Goal: Information Seeking & Learning: Check status

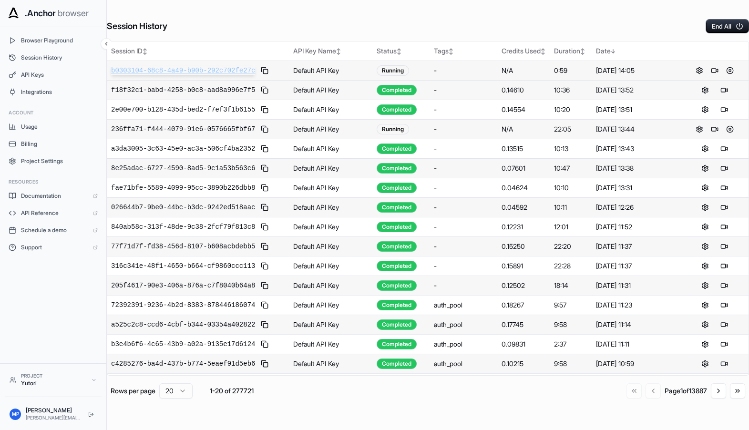
click at [197, 75] on span "b0303104-68c8-4a49-b90b-292c702fe27c" at bounding box center [183, 71] width 144 height 10
click at [212, 74] on span "b0303104-68c8-4a49-b90b-292c702fe27c" at bounding box center [183, 71] width 144 height 10
click at [199, 130] on span "236ffa71-f444-4079-91e6-0576665fbf67" at bounding box center [183, 129] width 144 height 10
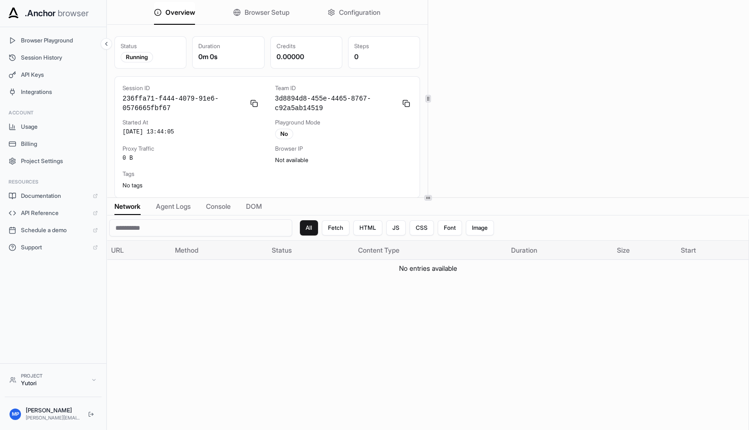
scroll to position [2, 0]
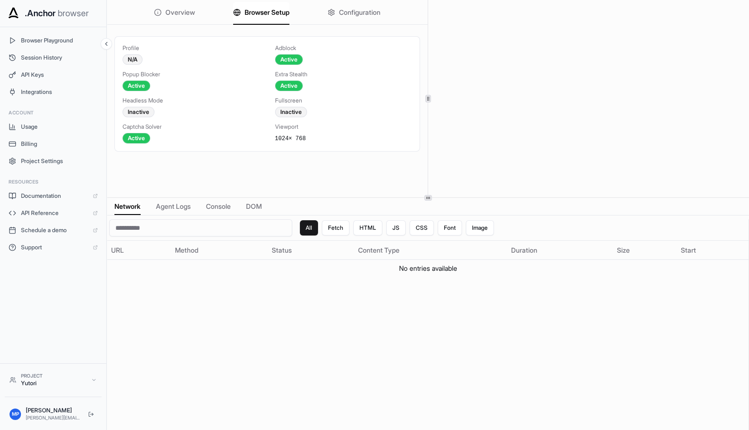
click at [245, 14] on span "Browser Setup" at bounding box center [267, 13] width 45 height 10
click at [339, 13] on span "Configuration" at bounding box center [359, 13] width 41 height 10
click at [252, 15] on span "Browser Setup" at bounding box center [267, 13] width 45 height 10
click at [339, 11] on span "Configuration" at bounding box center [359, 13] width 41 height 10
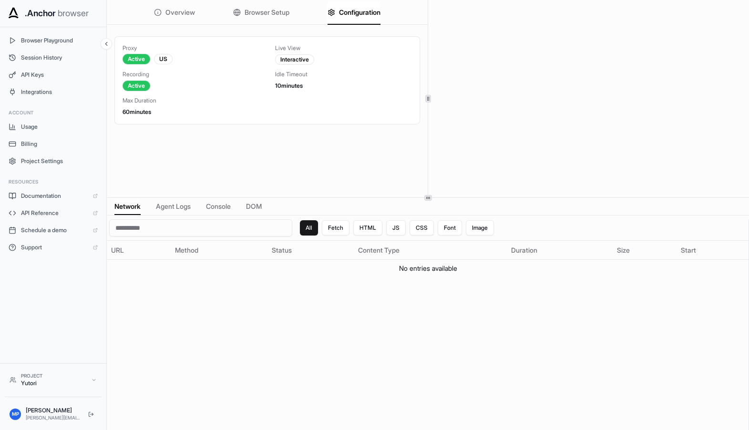
click at [260, 9] on span "Browser Setup" at bounding box center [267, 13] width 45 height 10
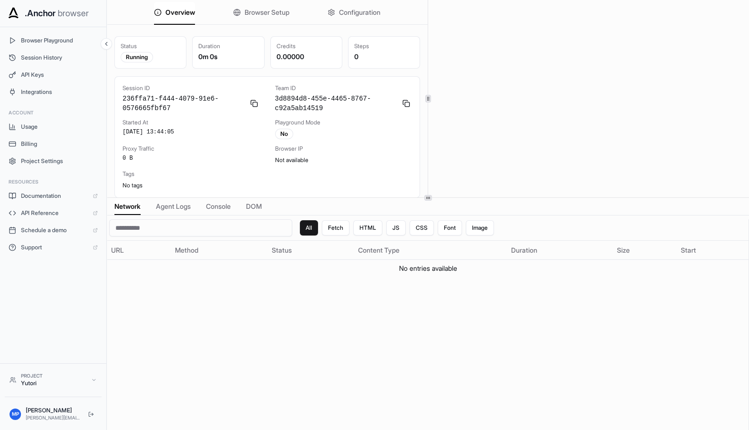
click at [179, 2] on button "Overview" at bounding box center [174, 12] width 41 height 21
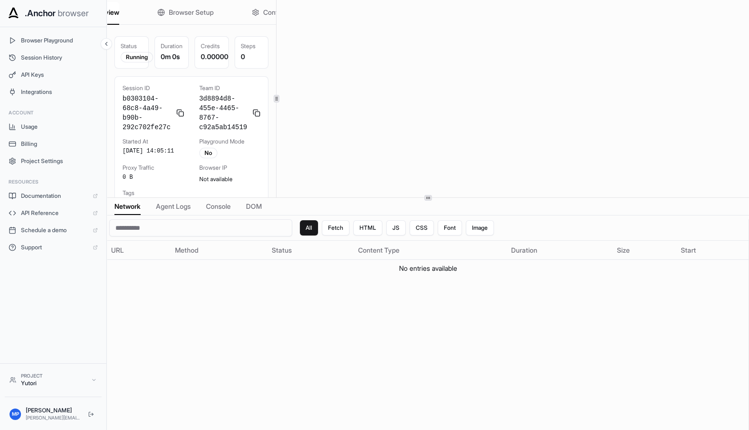
click at [276, 93] on div at bounding box center [276, 98] width 0 height 197
click at [174, 204] on span "Agent Logs" at bounding box center [173, 207] width 35 height 10
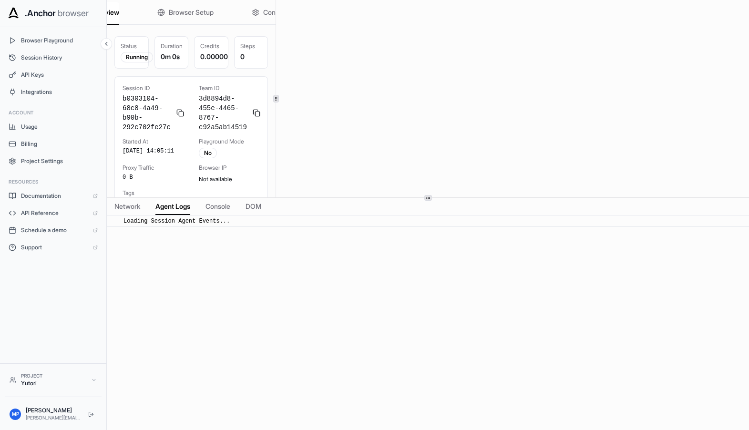
click at [199, 209] on div "Network Agent Logs Console DOM" at bounding box center [428, 207] width 642 height 18
click at [207, 209] on span "Console" at bounding box center [218, 207] width 25 height 10
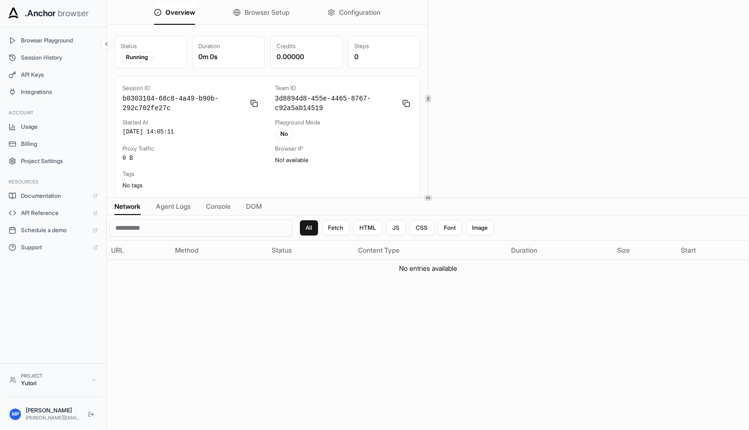
scroll to position [2, 0]
click at [257, 10] on span "Browser Setup" at bounding box center [267, 13] width 45 height 10
click at [247, 17] on button "Browser Setup" at bounding box center [261, 12] width 56 height 21
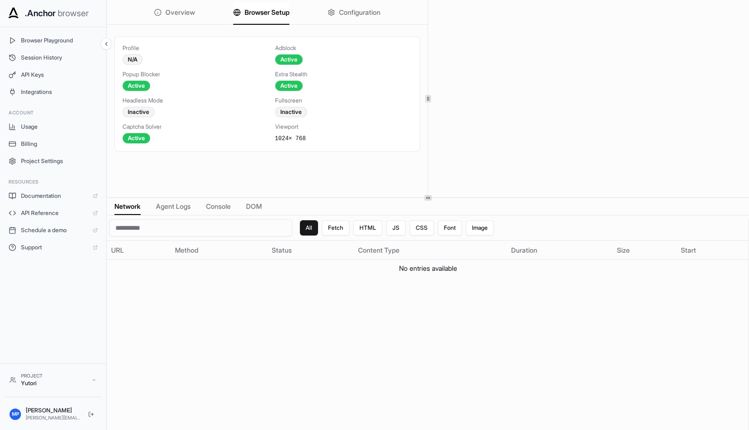
click at [189, 14] on div "Overview Browser Setup Configuration" at bounding box center [267, 12] width 321 height 25
click at [176, 8] on span "Overview" at bounding box center [180, 13] width 30 height 10
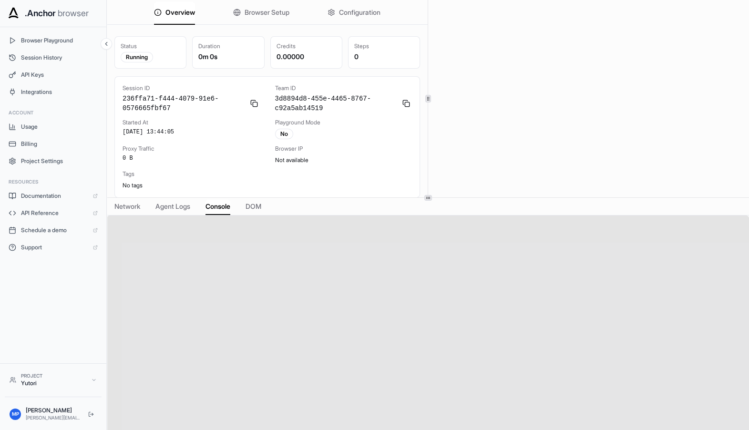
click at [219, 211] on button "Console" at bounding box center [218, 206] width 25 height 13
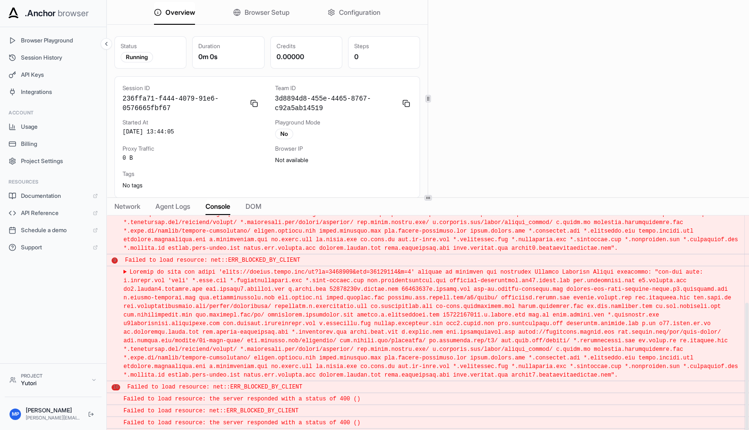
scroll to position [0, 0]
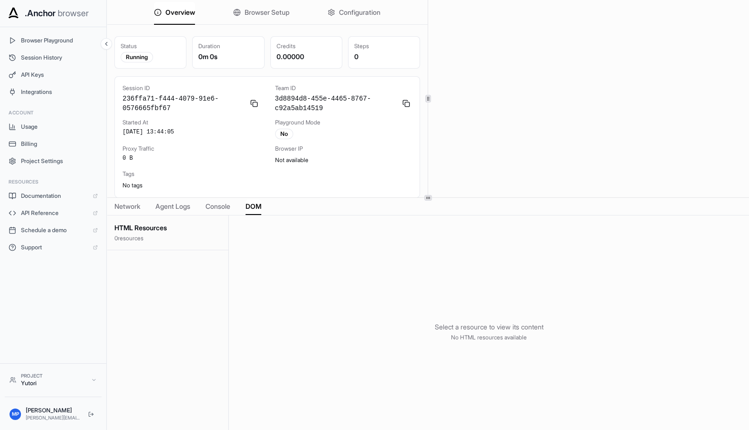
click at [246, 212] on button "DOM" at bounding box center [254, 206] width 16 height 13
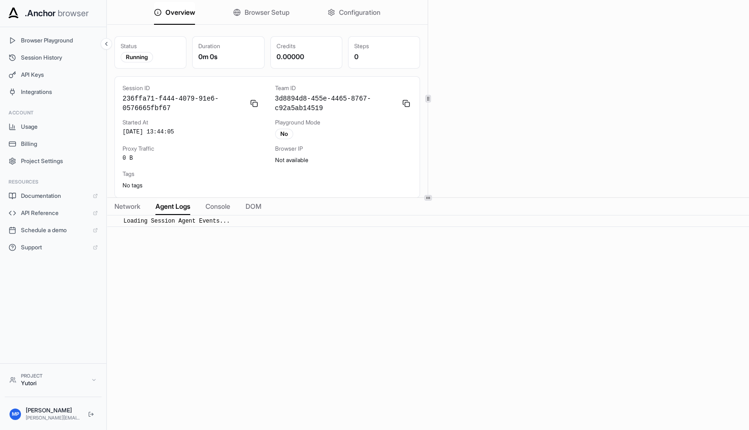
click at [163, 209] on span "Agent Logs" at bounding box center [172, 207] width 35 height 10
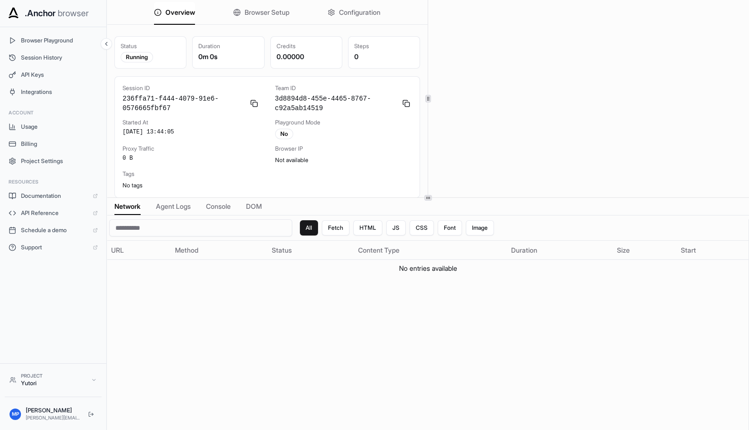
click at [116, 210] on span "Network" at bounding box center [127, 207] width 26 height 10
click at [470, 232] on button "Image" at bounding box center [480, 227] width 28 height 15
click at [339, 227] on button "Fetch" at bounding box center [337, 227] width 28 height 15
click at [313, 229] on div "All Fetch HTML JS CSS Font Image" at bounding box center [397, 227] width 194 height 15
click at [300, 227] on button "All" at bounding box center [309, 227] width 19 height 15
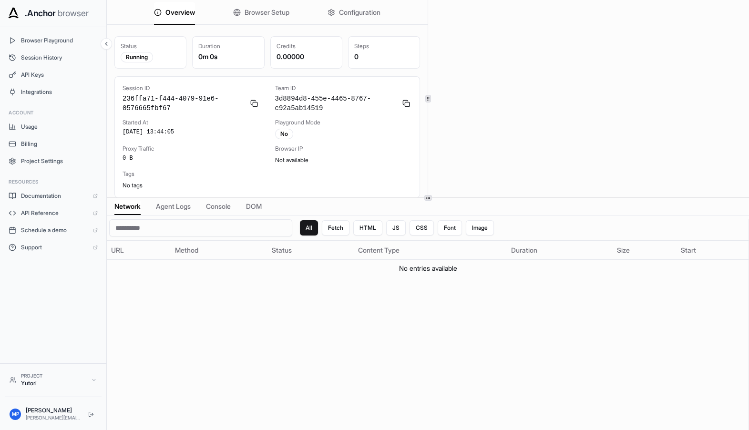
click at [276, 20] on button "Browser Setup" at bounding box center [261, 12] width 56 height 21
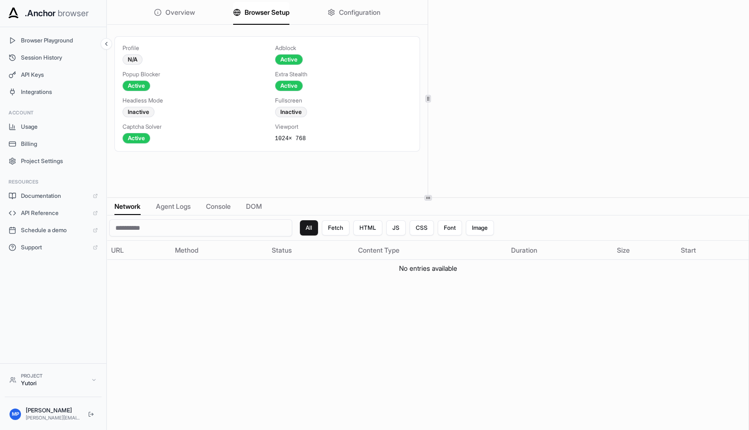
click at [375, 28] on div "Overview Browser Setup Configuration Profile N/A Adblock Active Popup Blocker A…" at bounding box center [267, 98] width 321 height 197
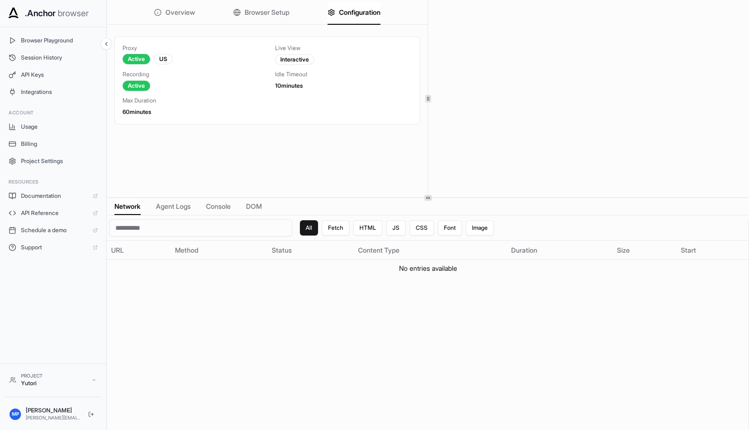
click at [373, 11] on span "Configuration" at bounding box center [359, 13] width 41 height 10
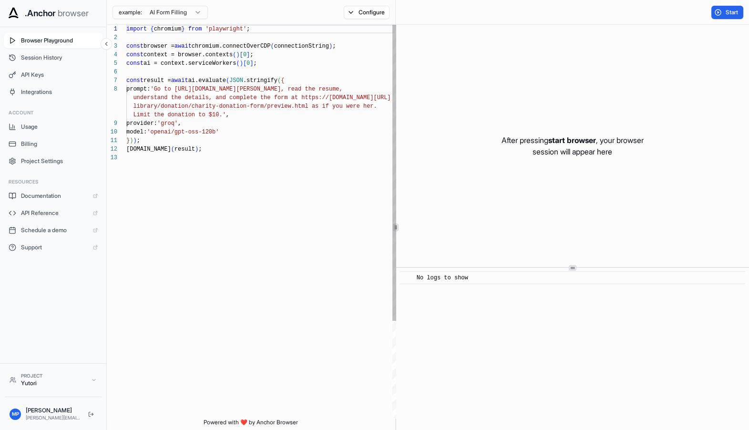
scroll to position [60, 0]
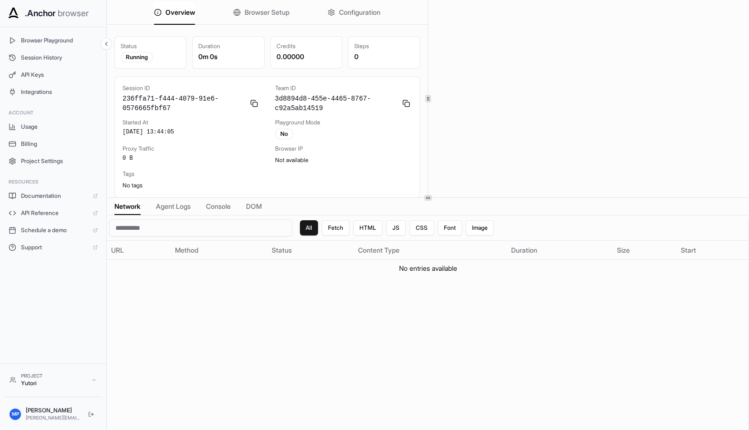
scroll to position [2, 0]
